Goal: Information Seeking & Learning: Learn about a topic

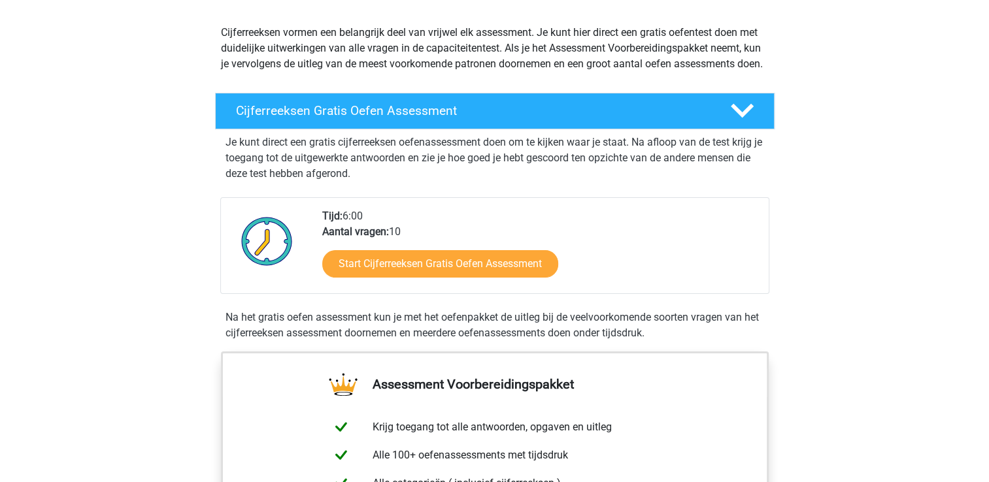
scroll to position [78, 0]
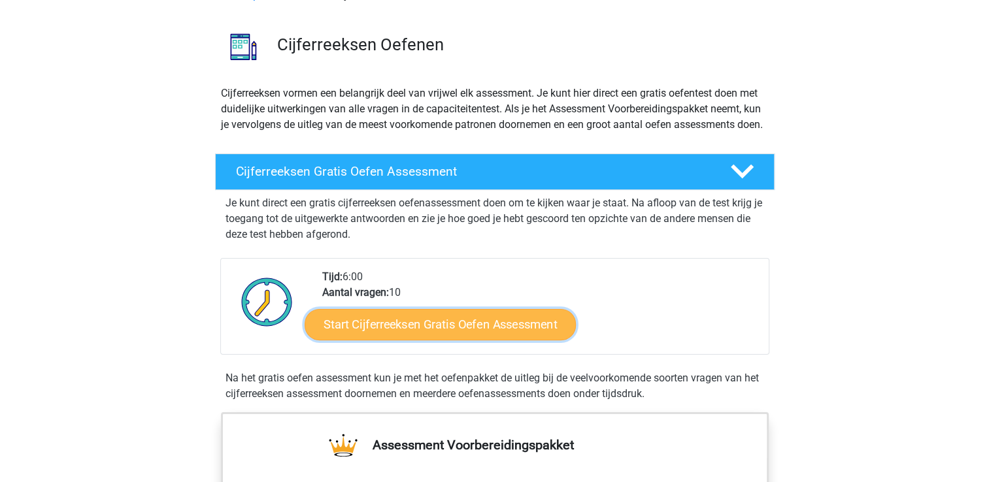
click at [491, 338] on link "Start Cijferreeksen Gratis Oefen Assessment" at bounding box center [439, 323] width 271 height 31
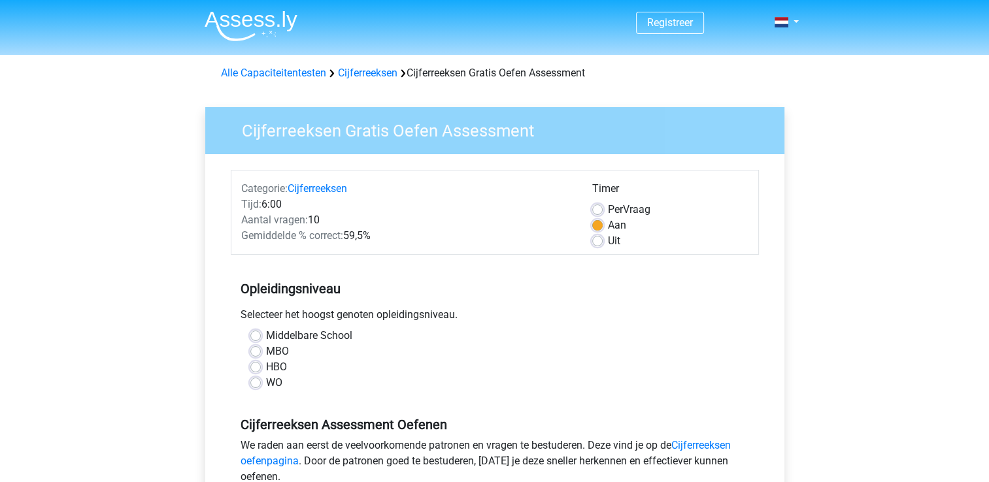
click at [266, 384] on label "WO" at bounding box center [274, 383] width 16 height 16
click at [259, 384] on input "WO" at bounding box center [255, 381] width 10 height 13
radio input "true"
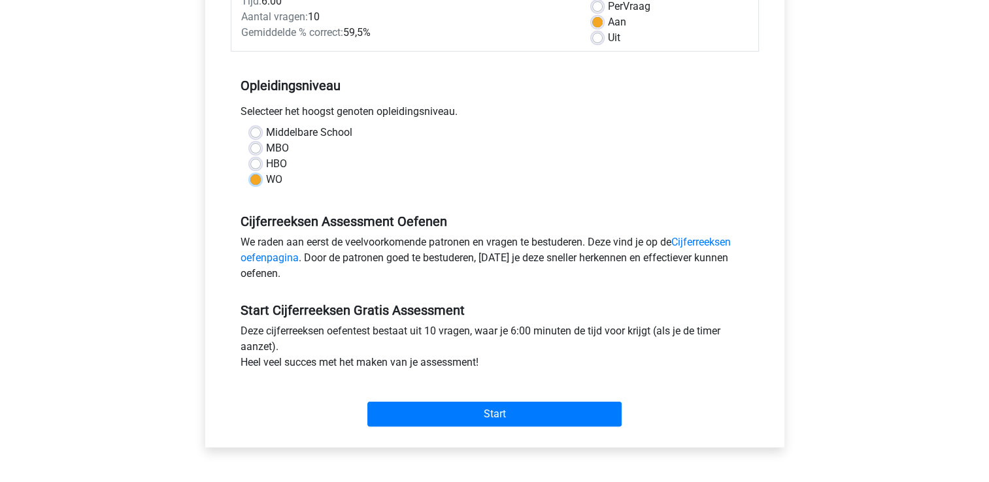
scroll to position [206, 0]
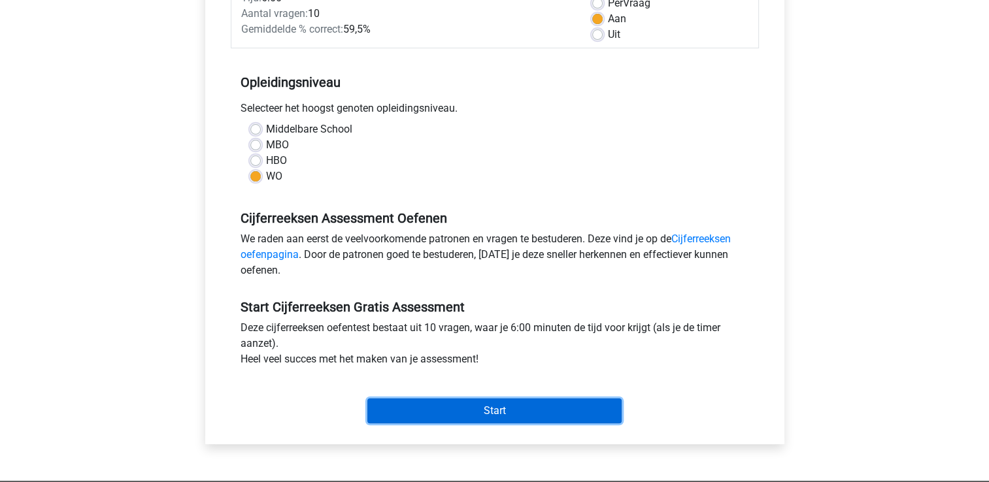
click at [544, 401] on input "Start" at bounding box center [494, 411] width 254 height 25
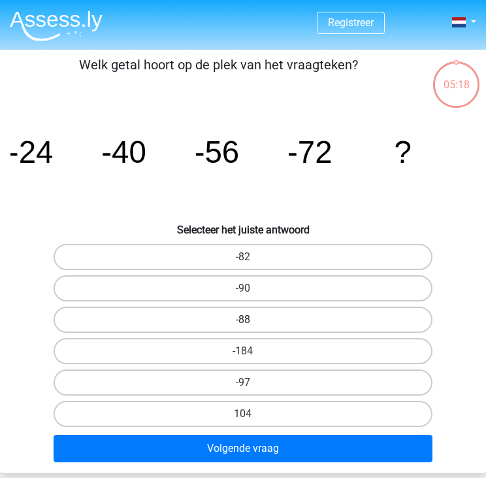
click at [261, 313] on label "-88" at bounding box center [244, 319] width 380 height 26
click at [252, 320] on input "-88" at bounding box center [247, 324] width 8 height 8
radio input "true"
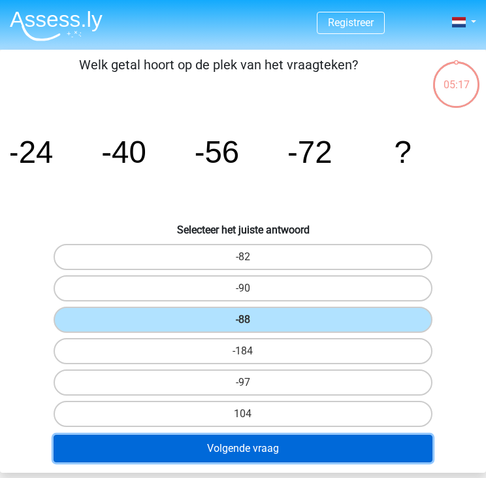
click at [257, 437] on button "Volgende vraag" at bounding box center [244, 448] width 380 height 27
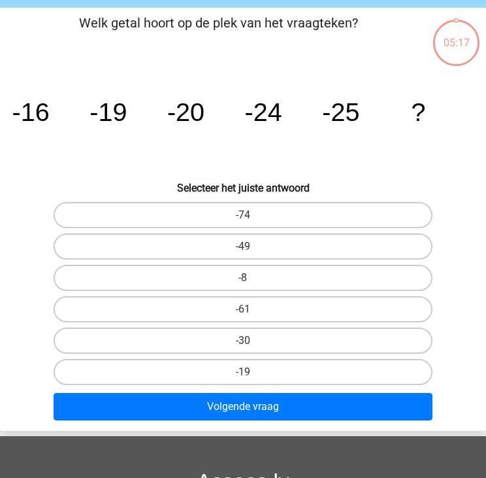
scroll to position [50, 0]
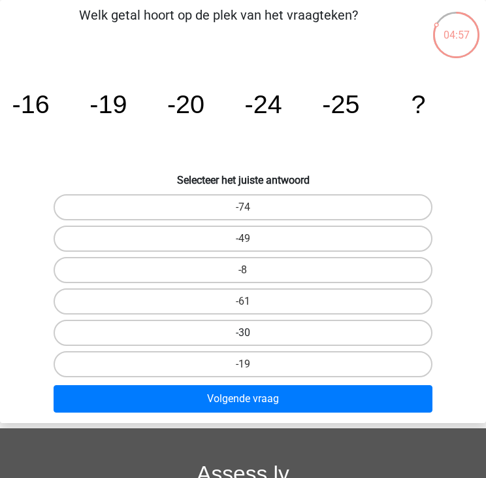
click at [257, 326] on label "-30" at bounding box center [244, 333] width 380 height 26
click at [252, 333] on input "-30" at bounding box center [247, 337] width 8 height 8
radio input "true"
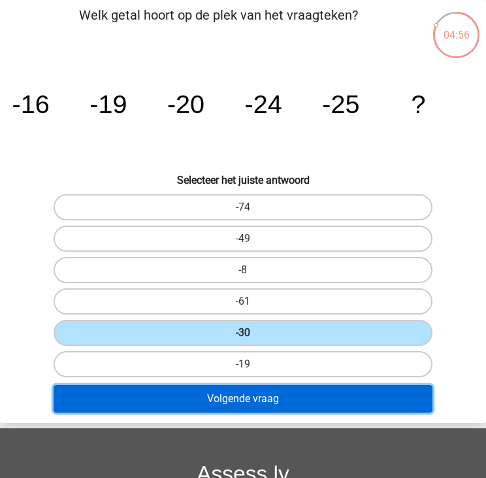
click at [237, 391] on button "Volgende vraag" at bounding box center [244, 398] width 380 height 27
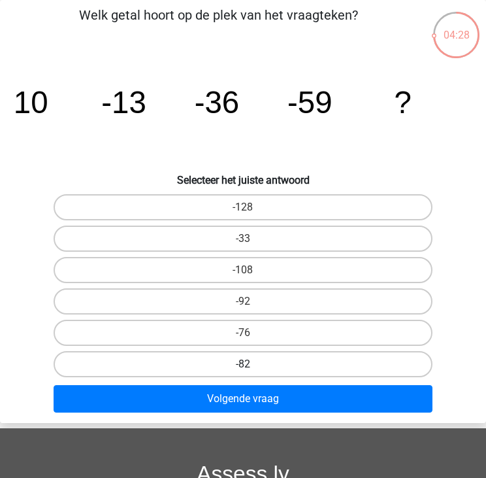
click at [273, 358] on label "-82" at bounding box center [244, 364] width 380 height 26
click at [252, 364] on input "-82" at bounding box center [247, 368] width 8 height 8
radio input "true"
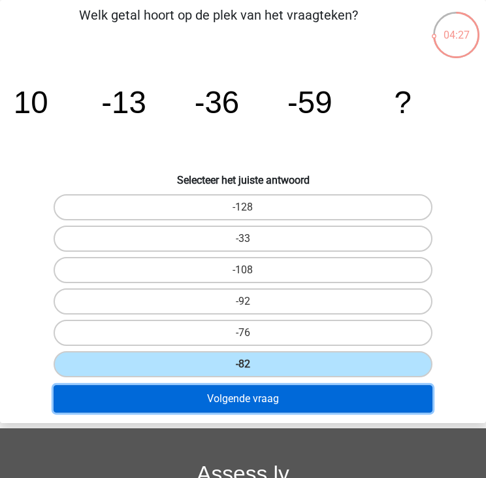
click at [257, 397] on button "Volgende vraag" at bounding box center [244, 398] width 380 height 27
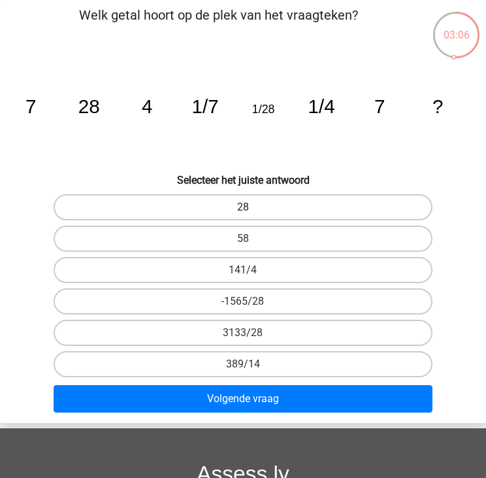
click at [316, 203] on label "28" at bounding box center [244, 207] width 380 height 26
click at [252, 207] on input "28" at bounding box center [247, 211] width 8 height 8
radio input "true"
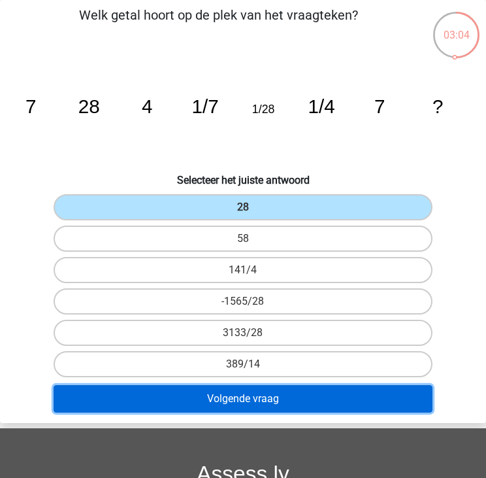
click at [263, 396] on button "Volgende vraag" at bounding box center [244, 398] width 380 height 27
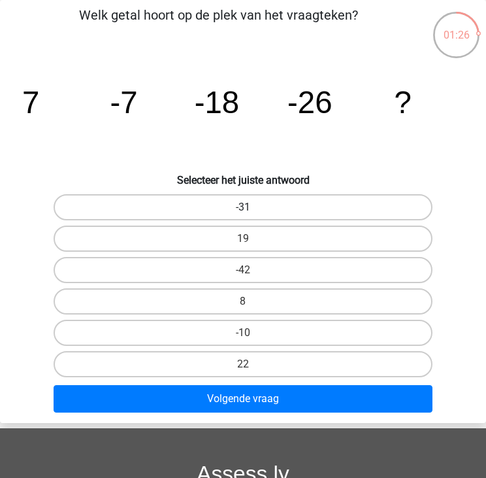
click at [284, 208] on label "-31" at bounding box center [244, 207] width 380 height 26
click at [252, 208] on input "-31" at bounding box center [247, 211] width 8 height 8
radio input "true"
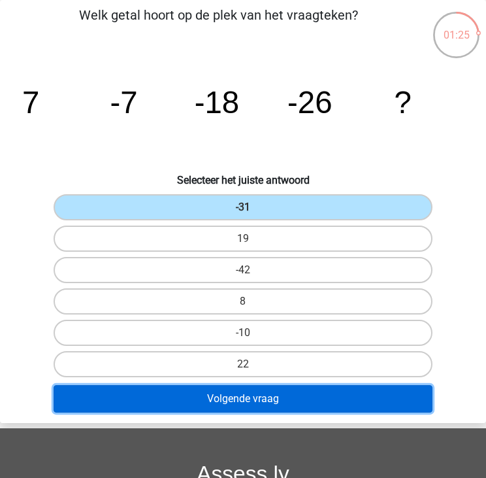
click at [257, 389] on button "Volgende vraag" at bounding box center [244, 398] width 380 height 27
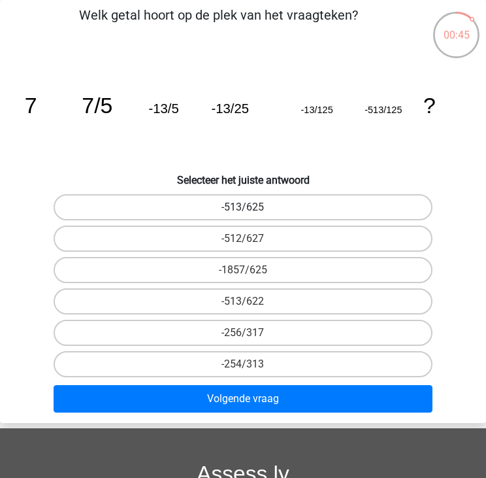
click at [296, 207] on label "-513/625" at bounding box center [244, 207] width 380 height 26
click at [252, 207] on input "-513/625" at bounding box center [247, 211] width 8 height 8
radio input "true"
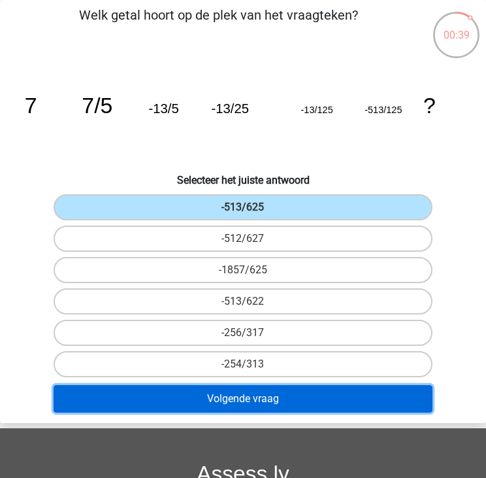
click at [300, 389] on button "Volgende vraag" at bounding box center [244, 398] width 380 height 27
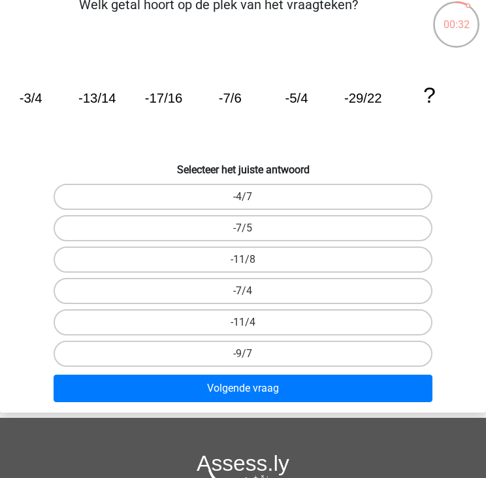
scroll to position [56, 0]
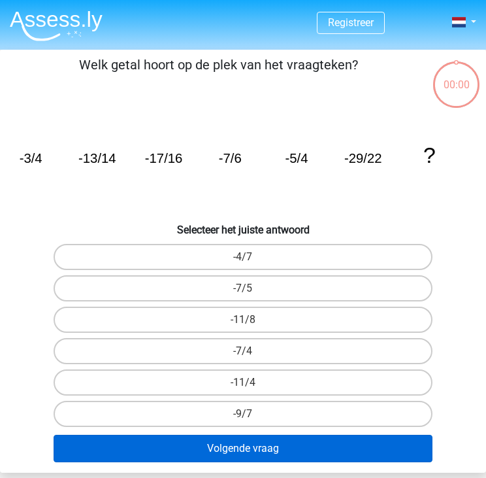
scroll to position [56, 0]
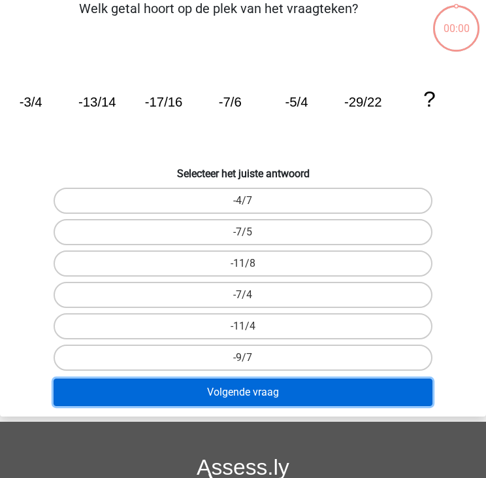
click at [295, 399] on button "Volgende vraag" at bounding box center [244, 391] width 380 height 27
